Goal: Register for event/course

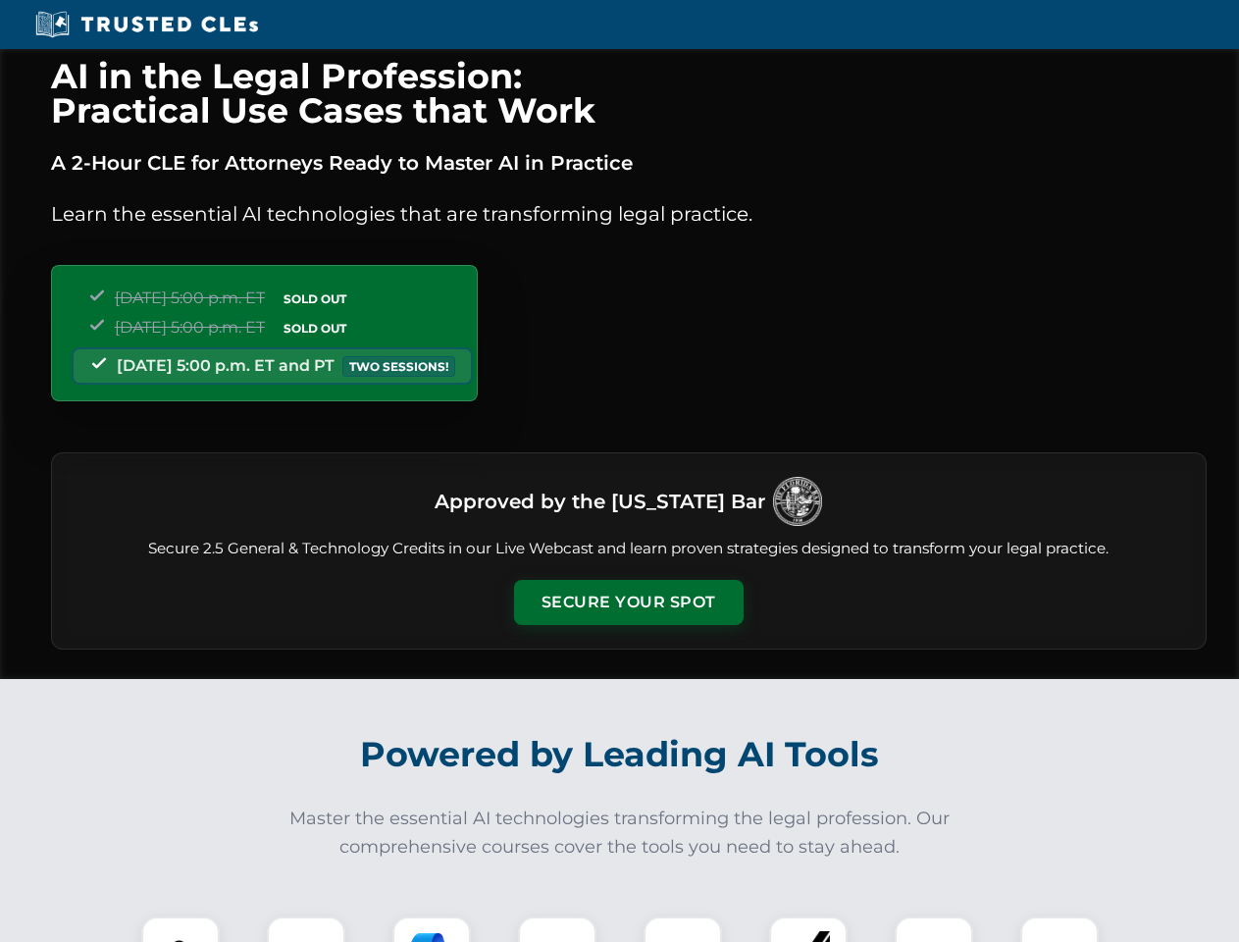
click at [628, 602] on button "Secure Your Spot" at bounding box center [629, 602] width 230 height 45
click at [180, 929] on img at bounding box center [180, 955] width 57 height 57
